Goal: Task Accomplishment & Management: Manage account settings

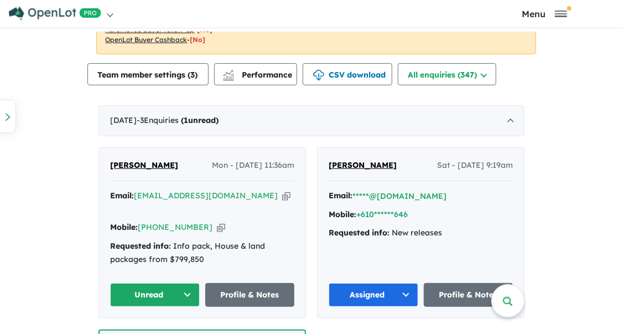
scroll to position [620, 0]
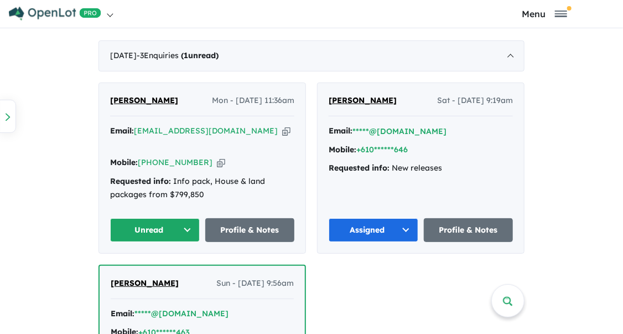
click at [193, 218] on button "Unread" at bounding box center [155, 230] width 90 height 24
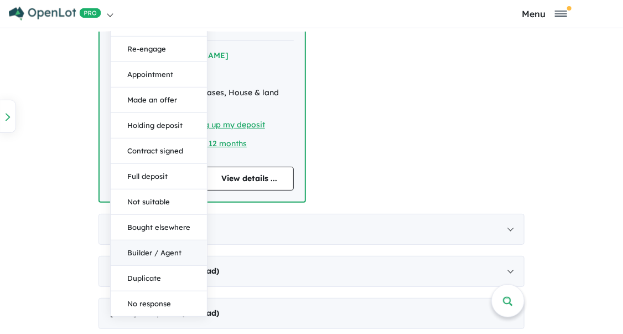
scroll to position [886, 0]
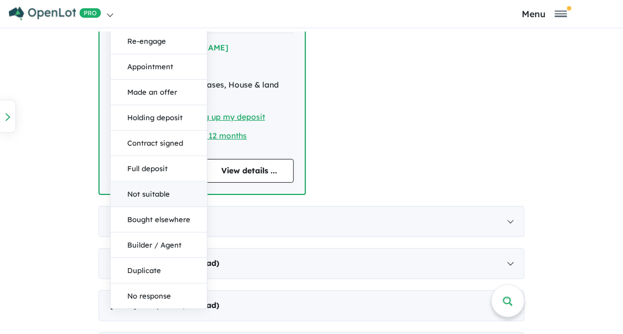
click at [157, 181] on button "Not suitable" at bounding box center [159, 193] width 96 height 25
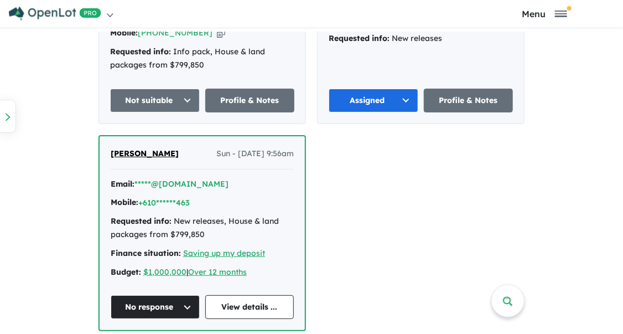
scroll to position [664, 0]
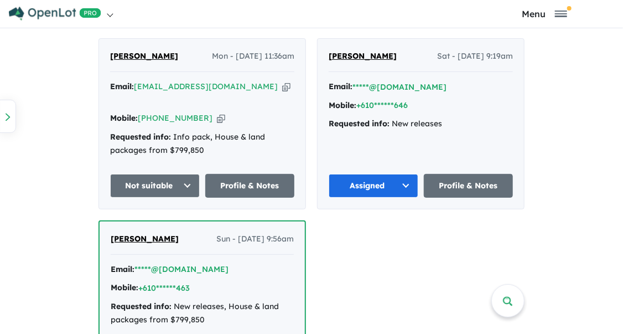
click at [282, 85] on icon "button" at bounding box center [286, 87] width 8 height 12
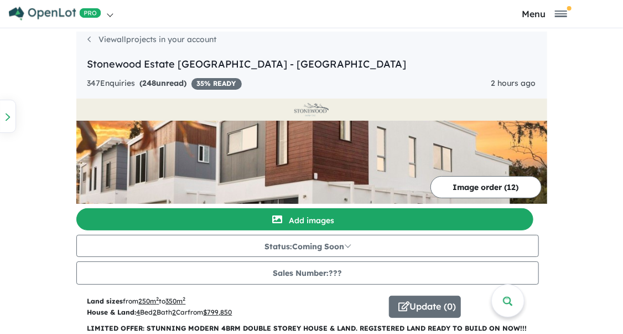
scroll to position [0, 0]
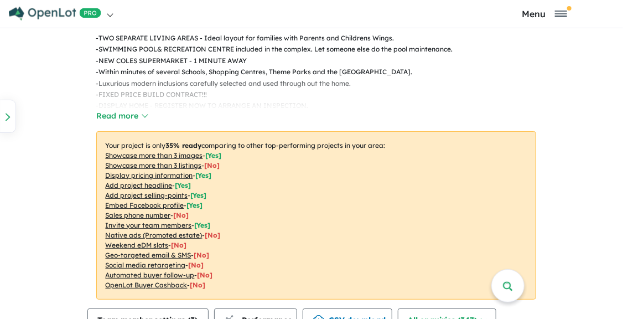
scroll to position [531, 0]
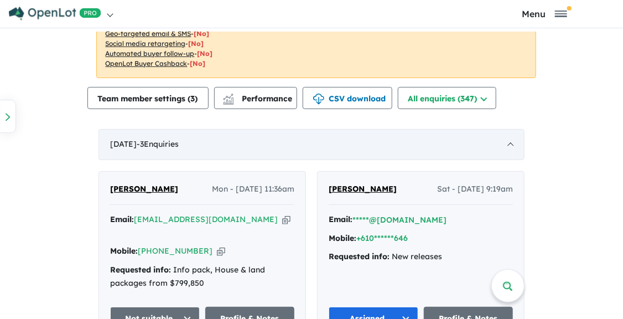
click at [514, 151] on div "[DATE] - 3 Enquir ies ( 0 unread)" at bounding box center [312, 144] width 426 height 31
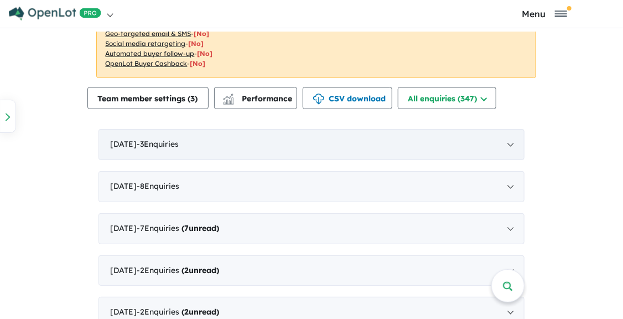
click at [505, 144] on div "[DATE] - 3 Enquir ies ( 0 unread)" at bounding box center [312, 144] width 426 height 31
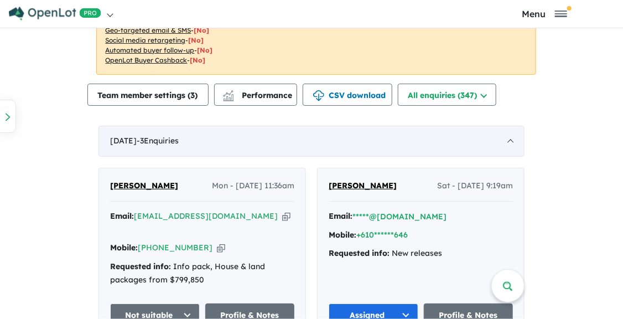
click at [511, 144] on div "[DATE] - 3 Enquir ies ( 0 unread)" at bounding box center [312, 141] width 426 height 31
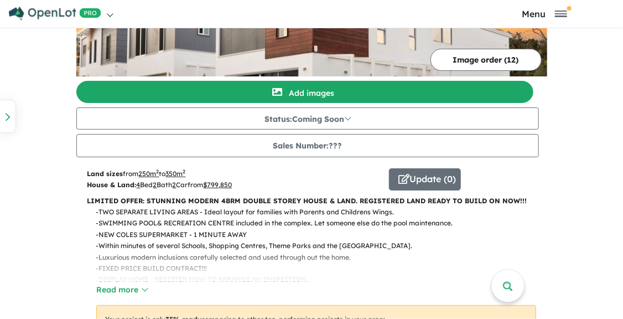
scroll to position [0, 0]
